Goal: Check status: Check status

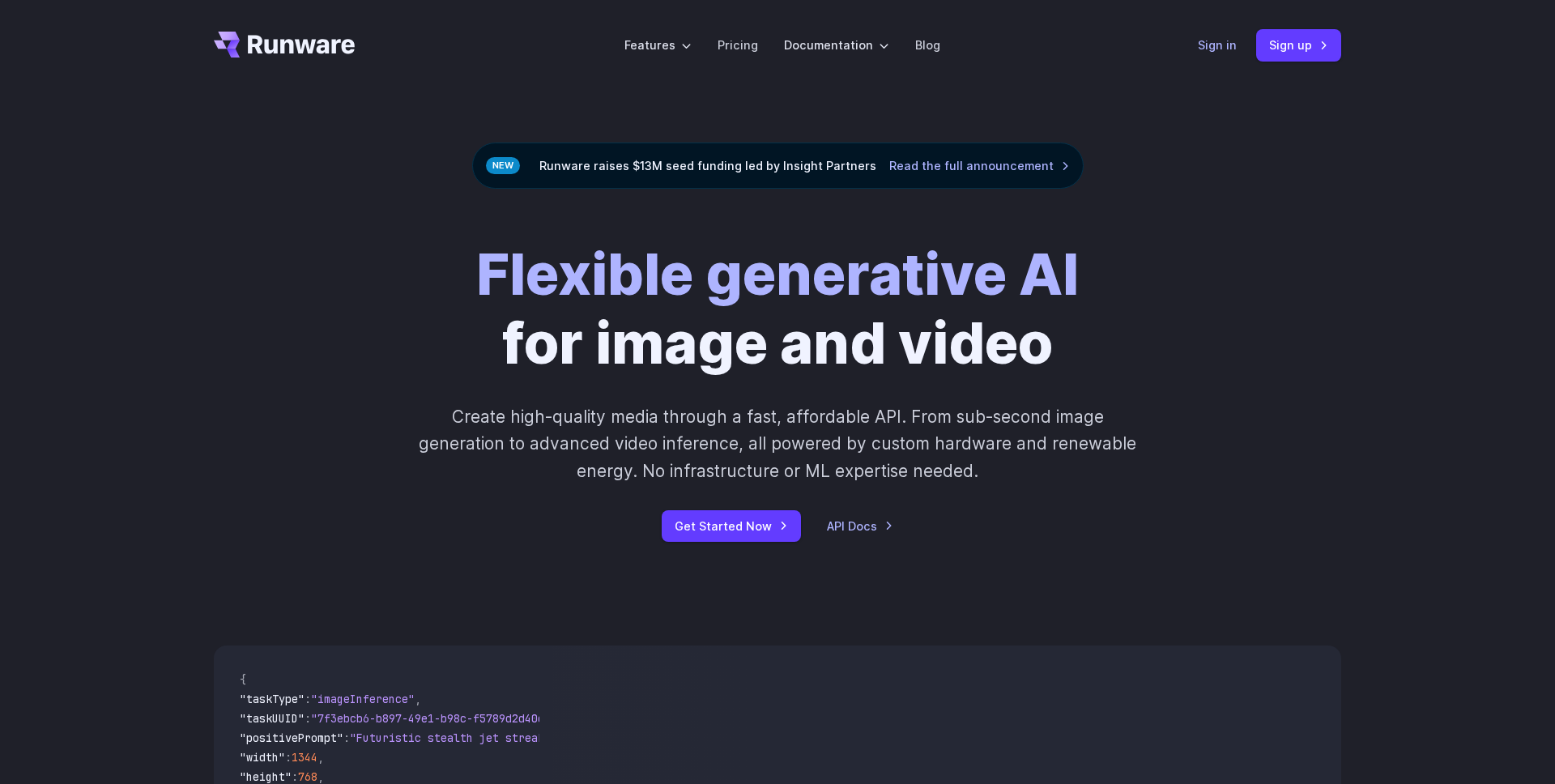
click at [1211, 41] on link "Sign in" at bounding box center [1217, 45] width 39 height 19
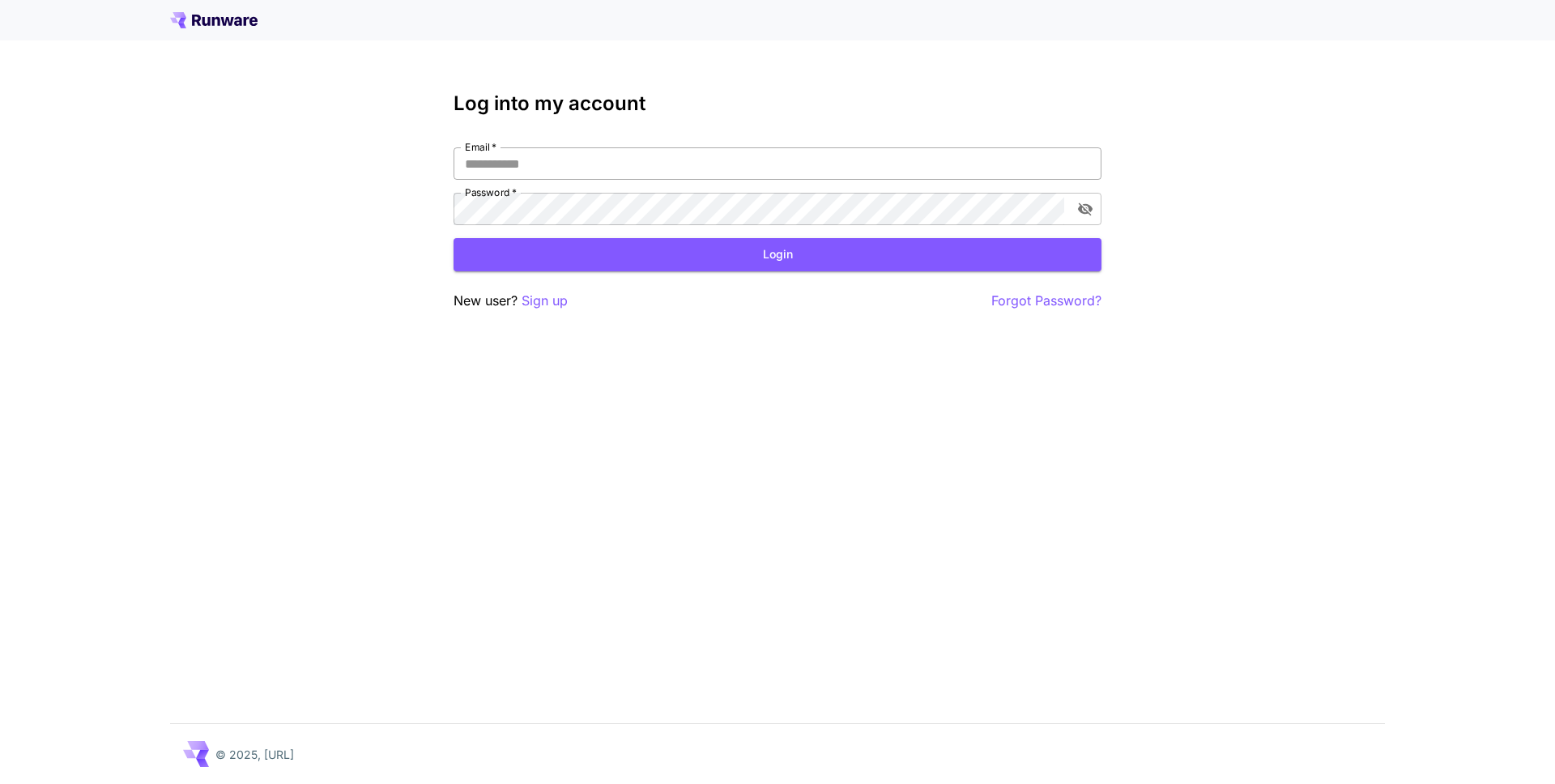
click at [929, 168] on input "Email   *" at bounding box center [778, 163] width 648 height 33
type input "**********"
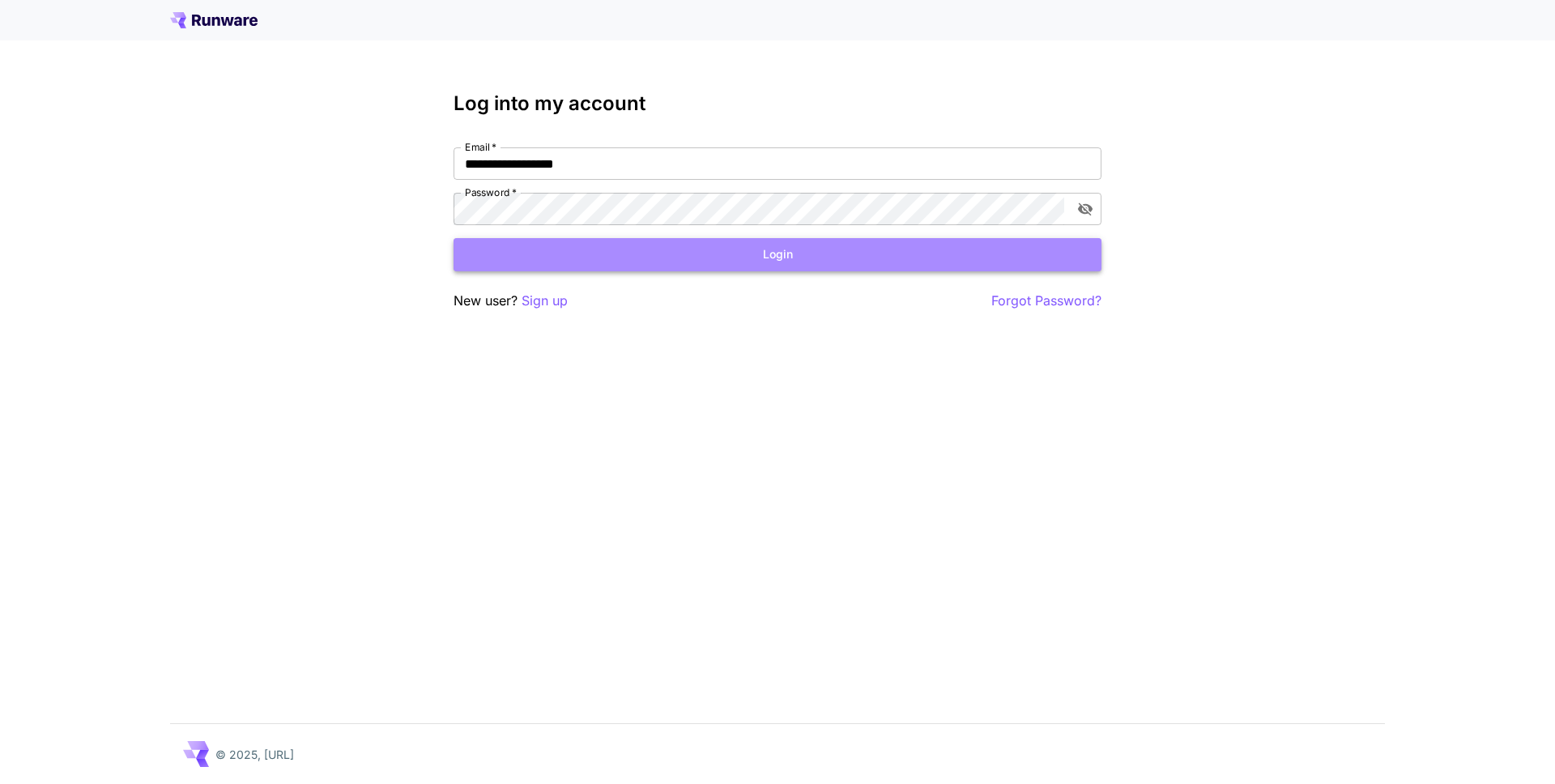
click at [817, 267] on button "Login" at bounding box center [778, 253] width 648 height 33
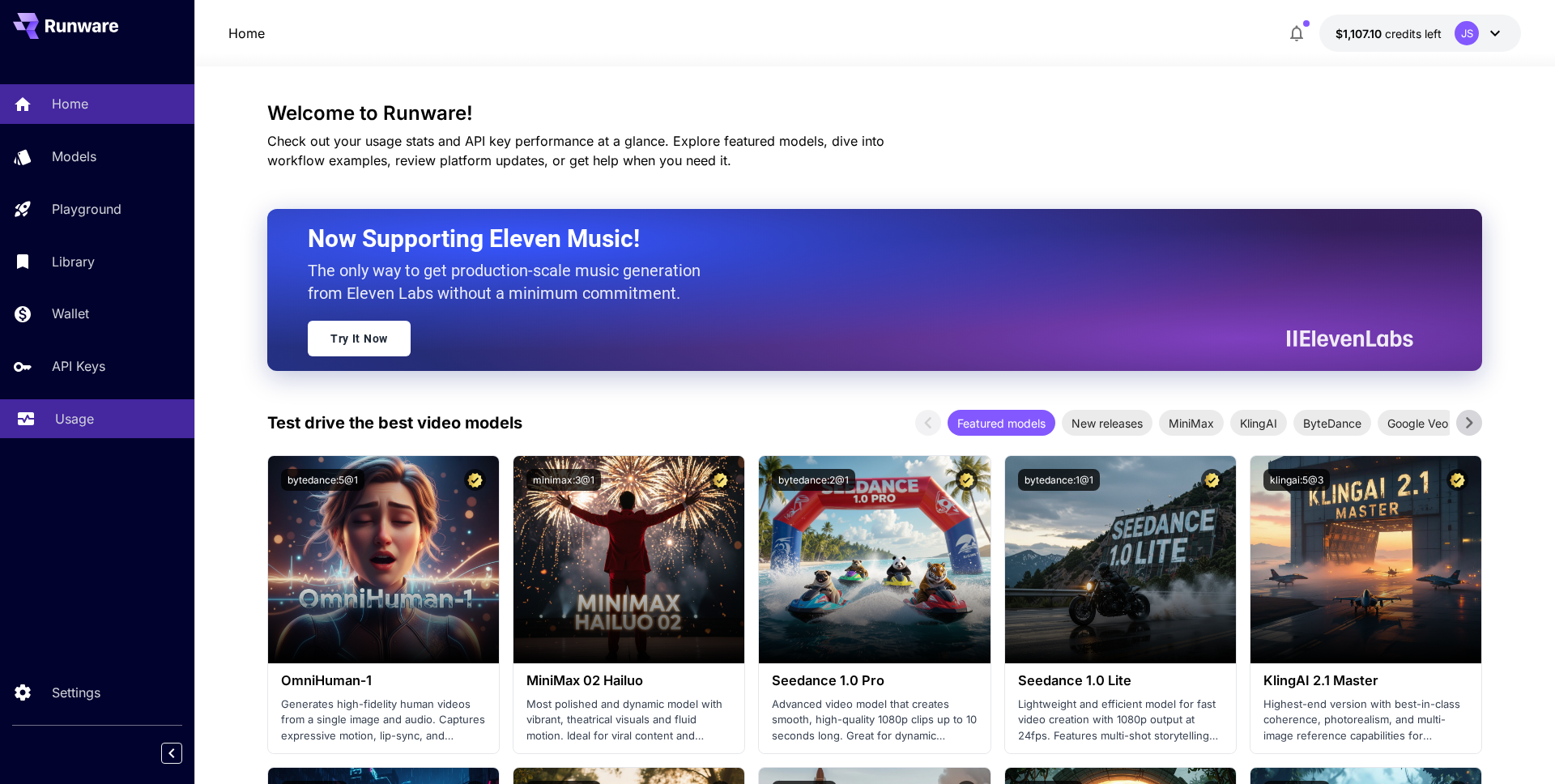
click at [48, 428] on link "Usage" at bounding box center [97, 419] width 195 height 40
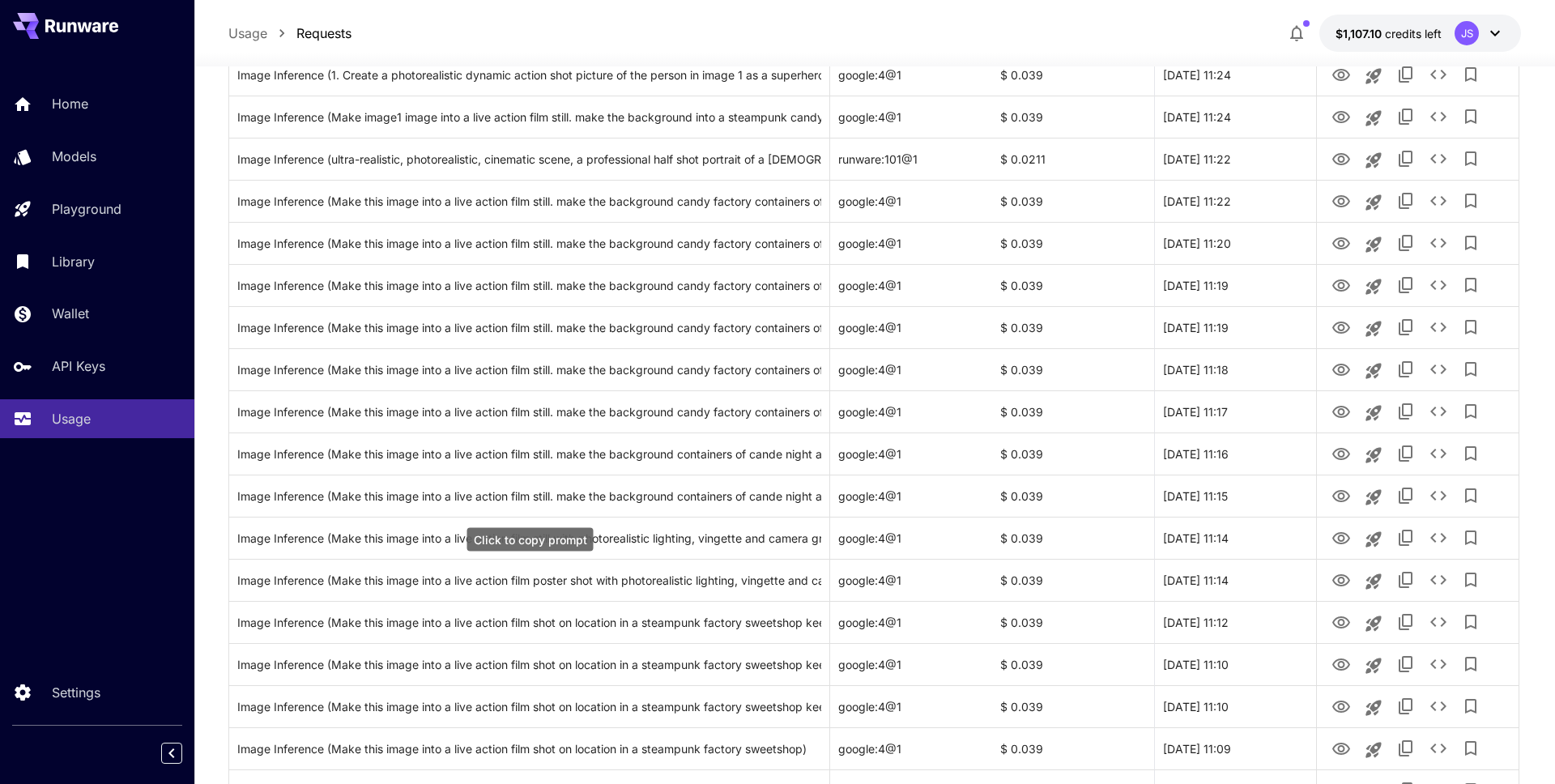
scroll to position [1731, 0]
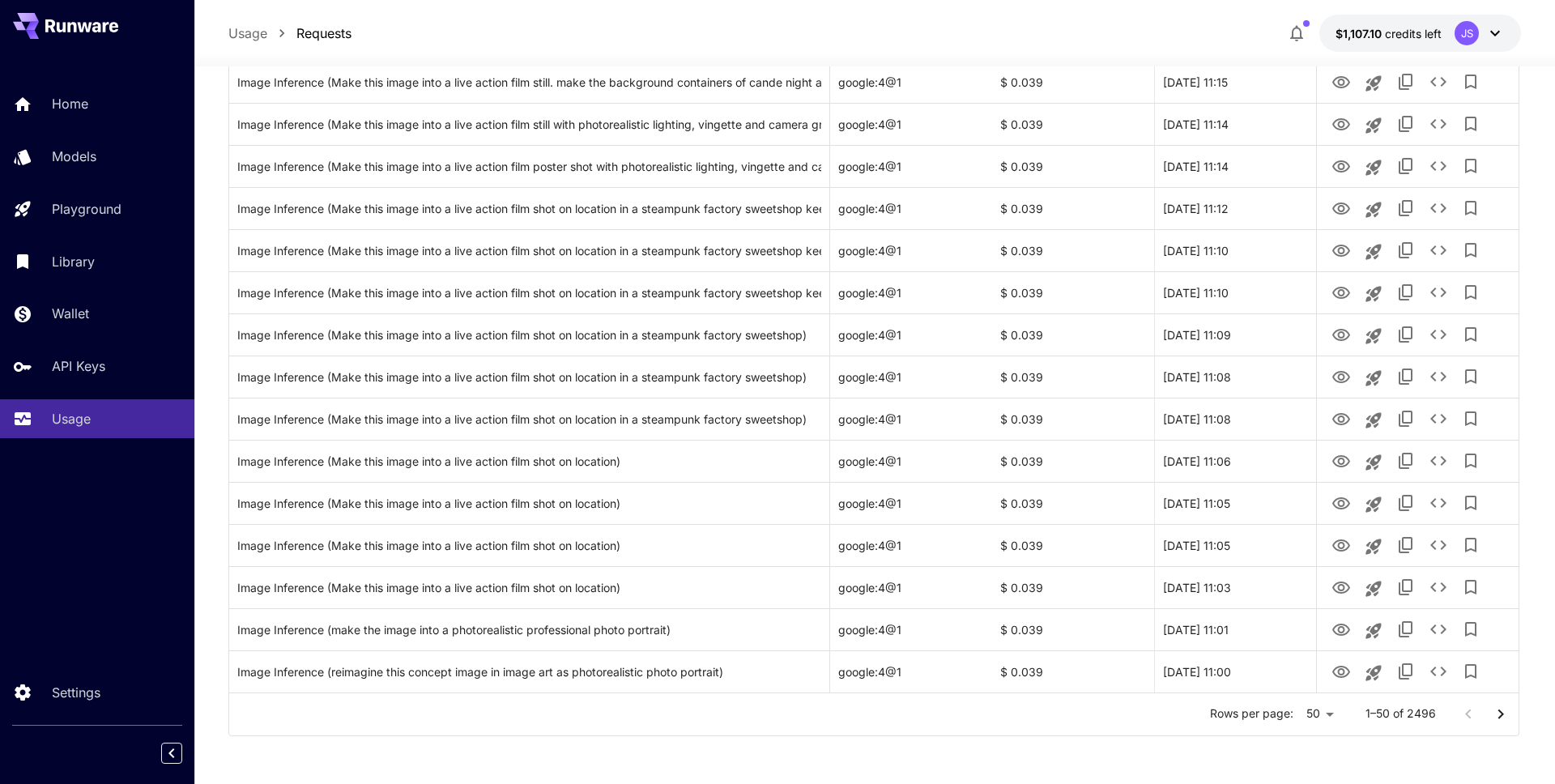
click at [1321, 744] on li "100" at bounding box center [1320, 749] width 48 height 29
type input "***"
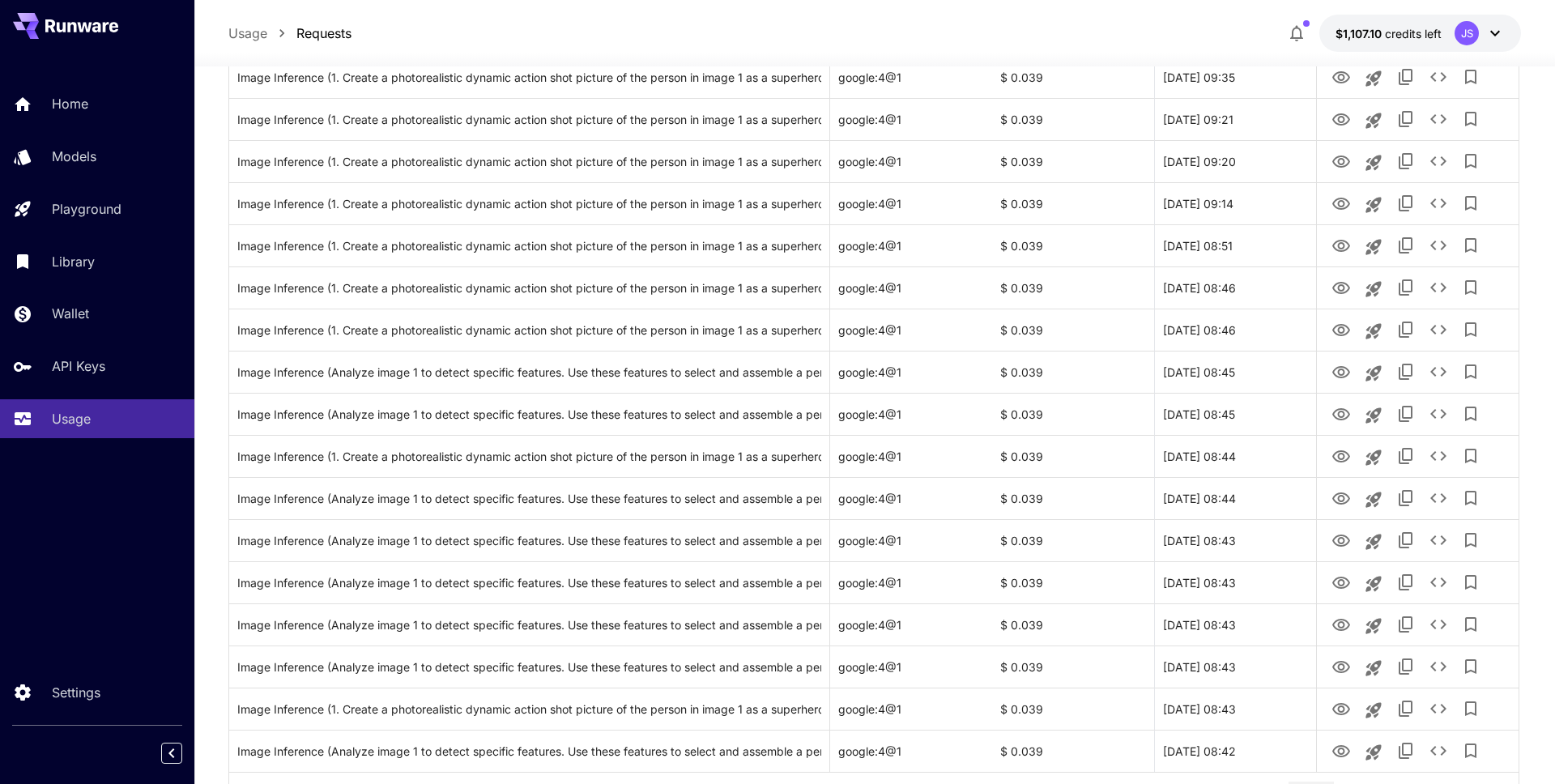
scroll to position [3836, 0]
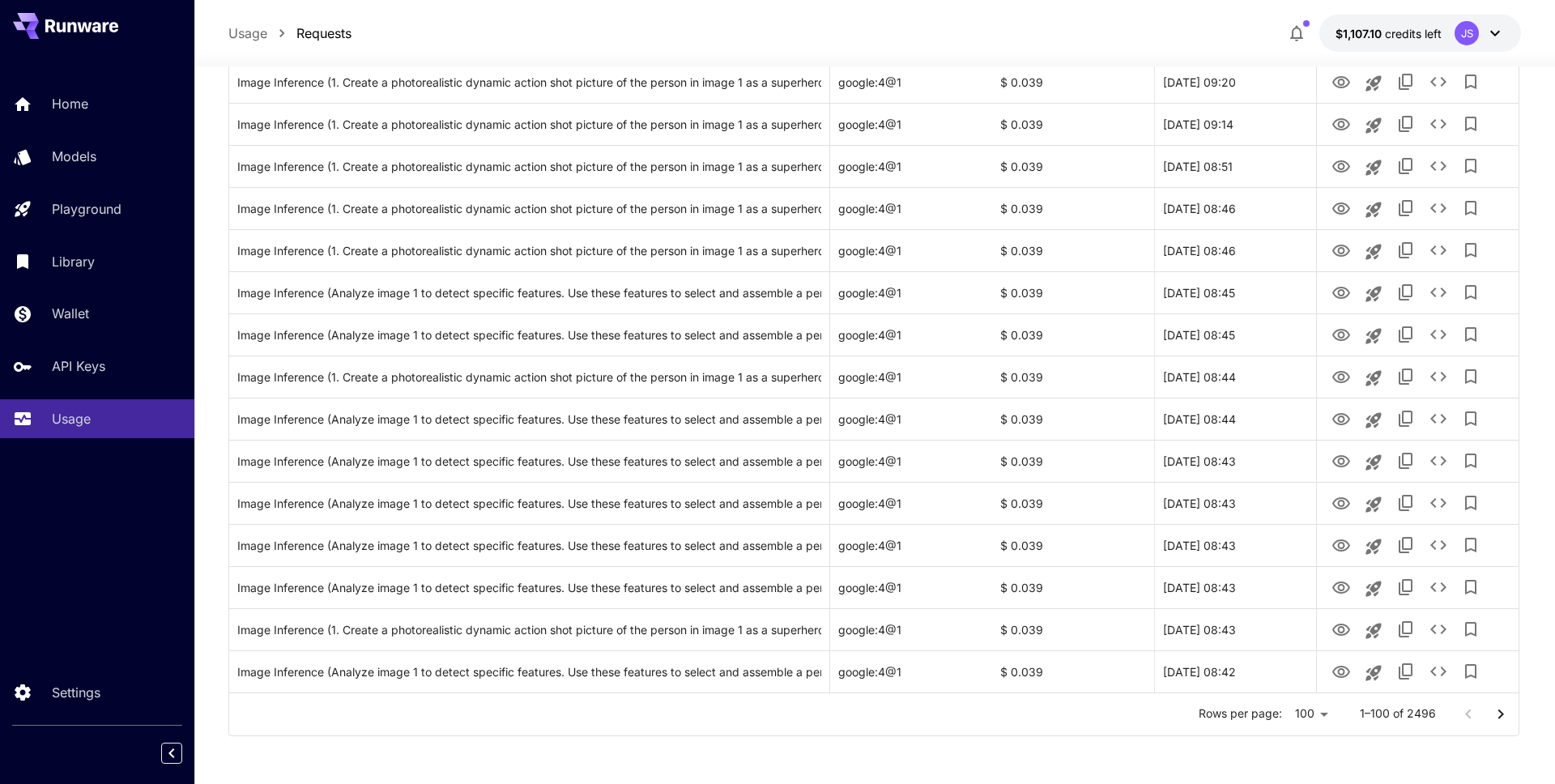
click at [1504, 711] on icon "Go to next page" at bounding box center [1501, 714] width 20 height 20
click at [1502, 711] on icon "Go to next page" at bounding box center [1501, 713] width 6 height 10
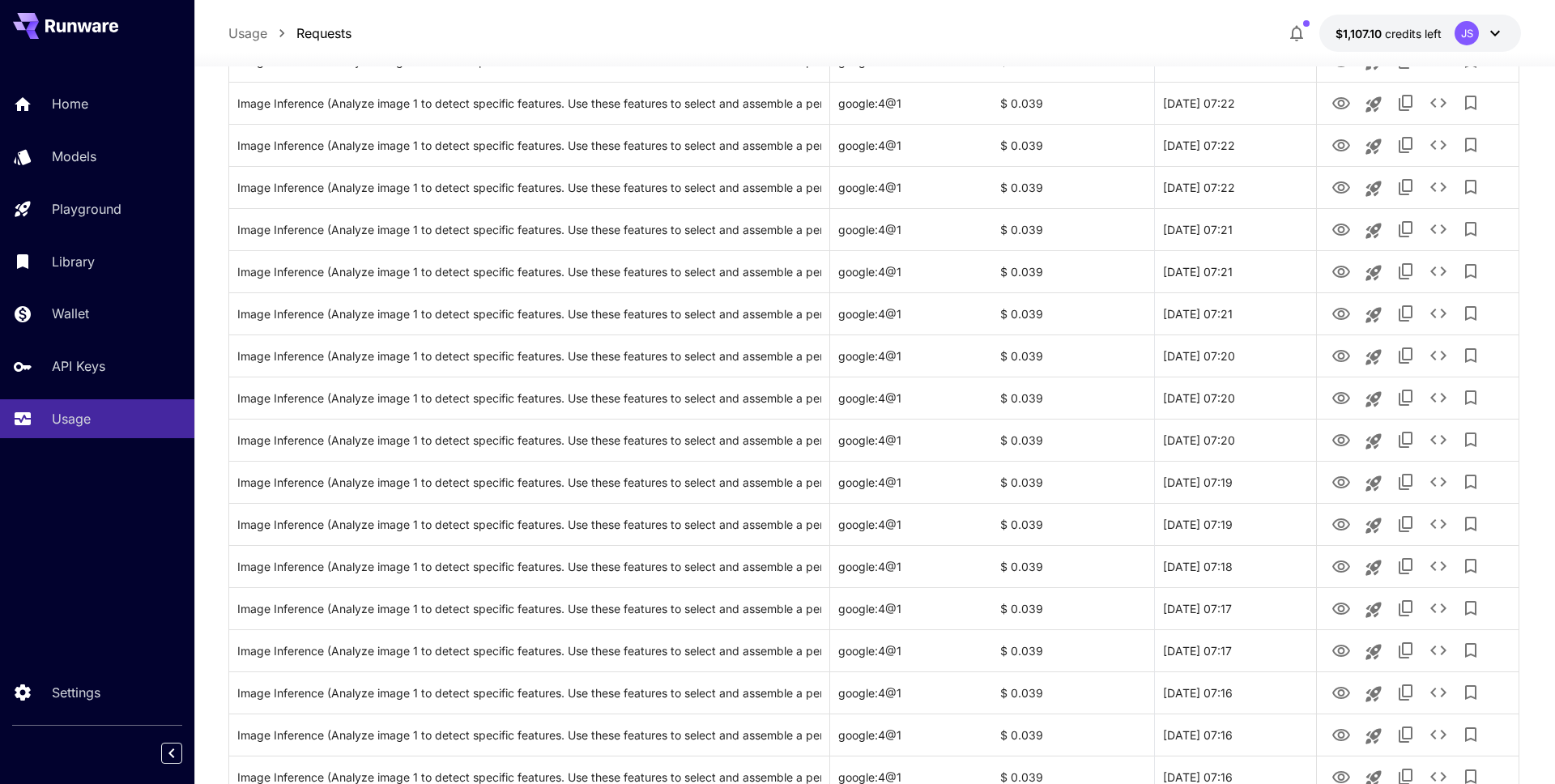
scroll to position [1217, 0]
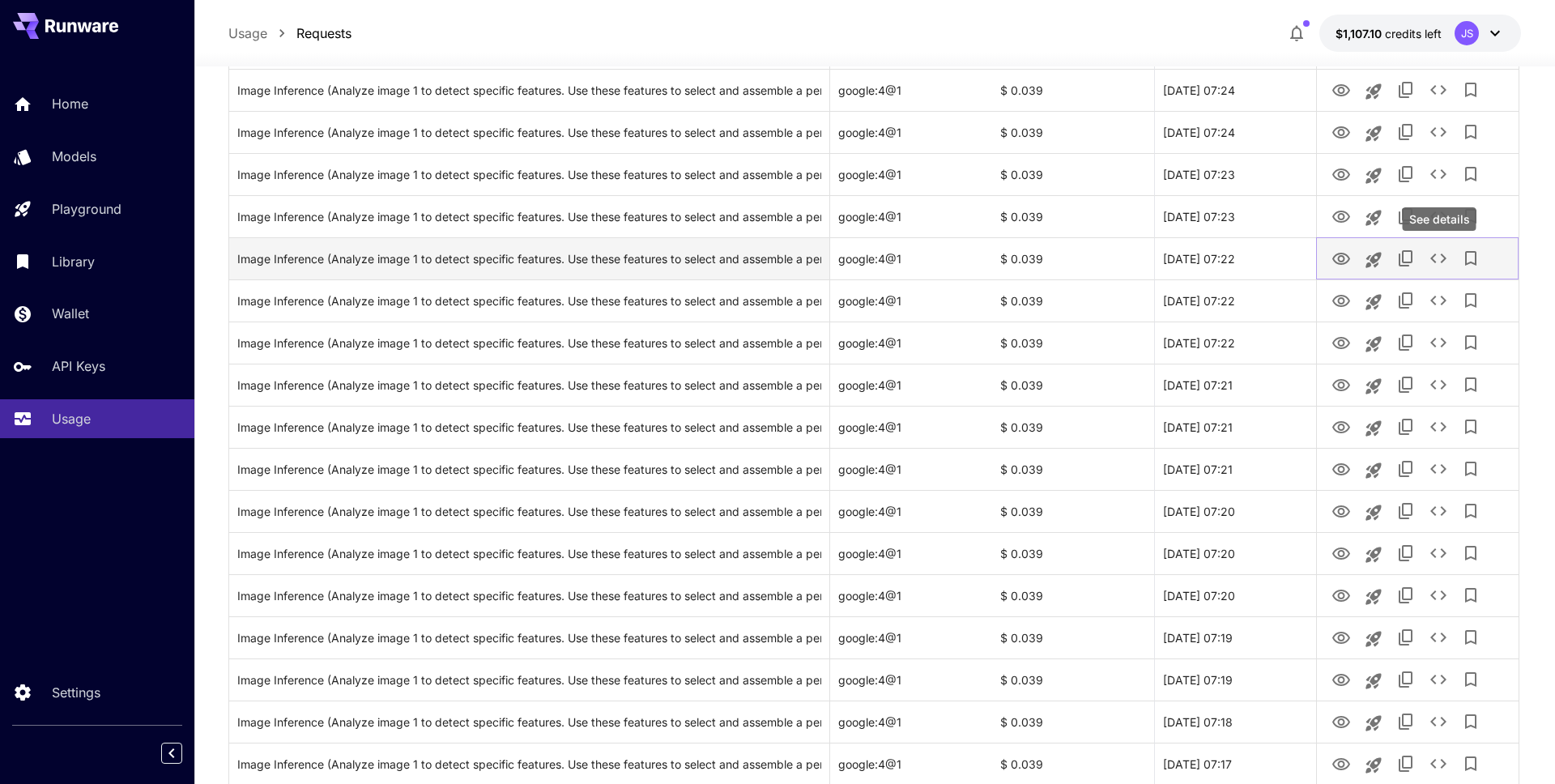
click at [1440, 260] on icon "See details" at bounding box center [1439, 258] width 20 height 20
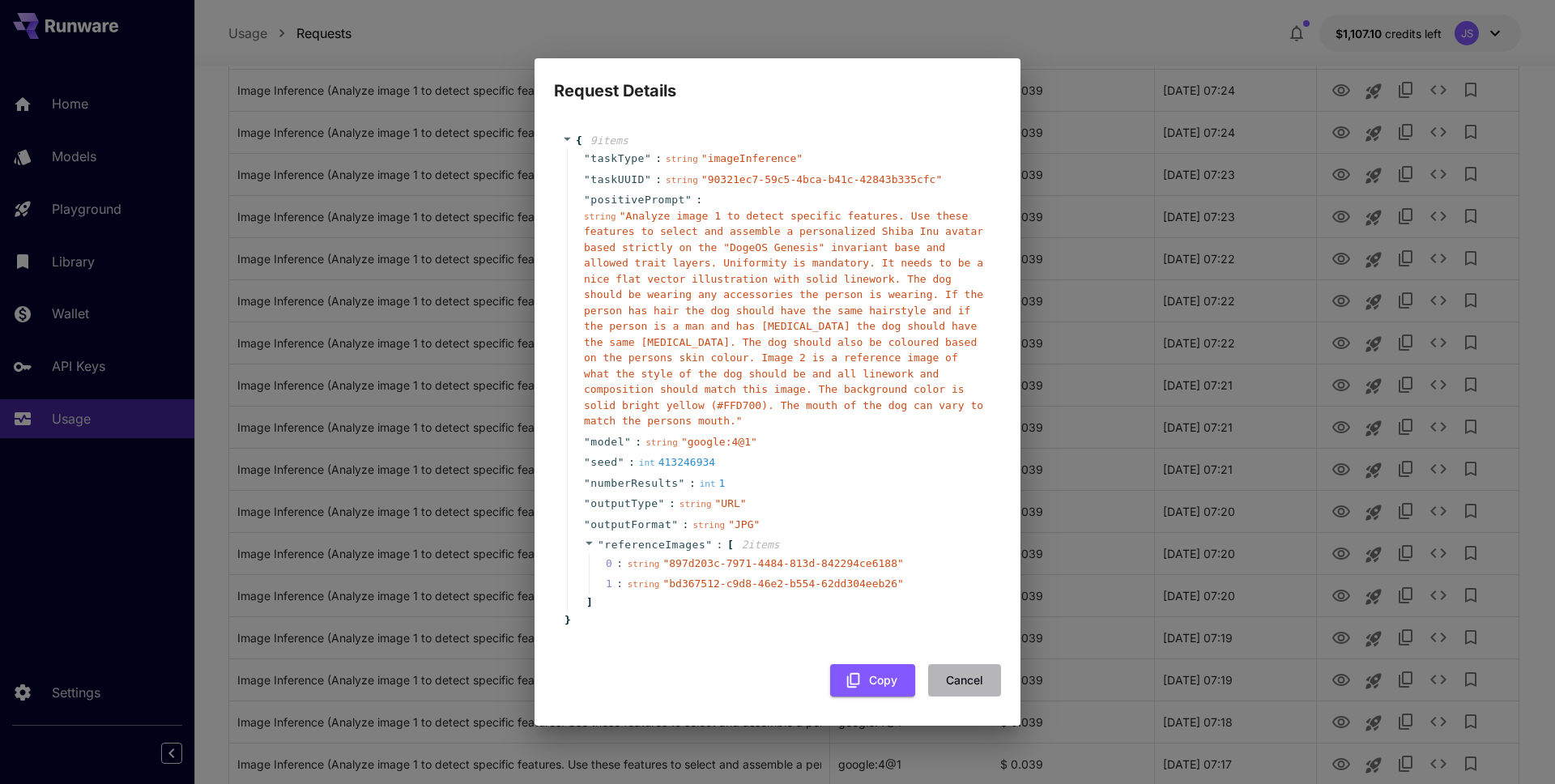
click at [967, 675] on button "Cancel" at bounding box center [964, 680] width 73 height 33
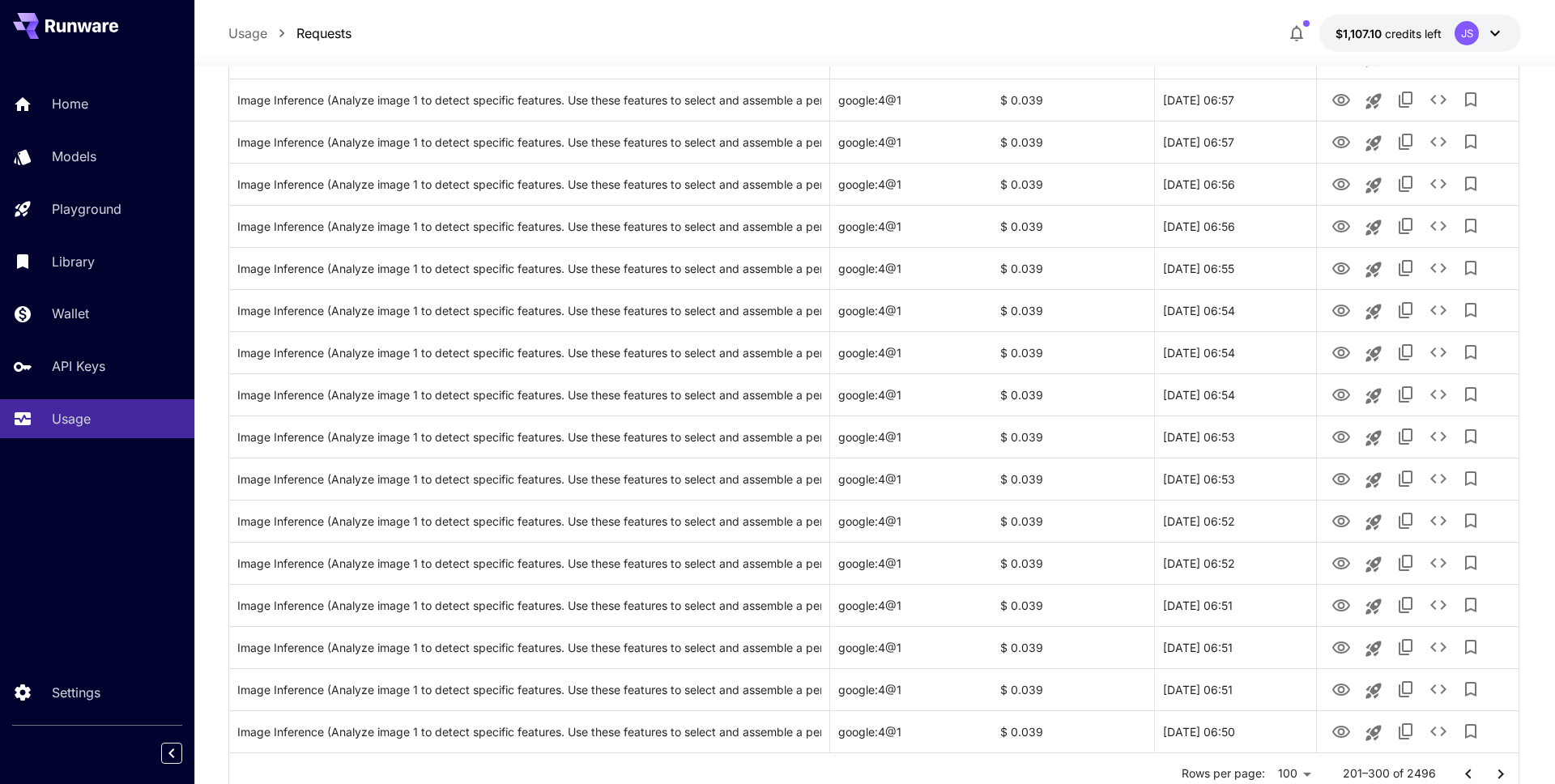
scroll to position [3836, 0]
